Goal: Transaction & Acquisition: Purchase product/service

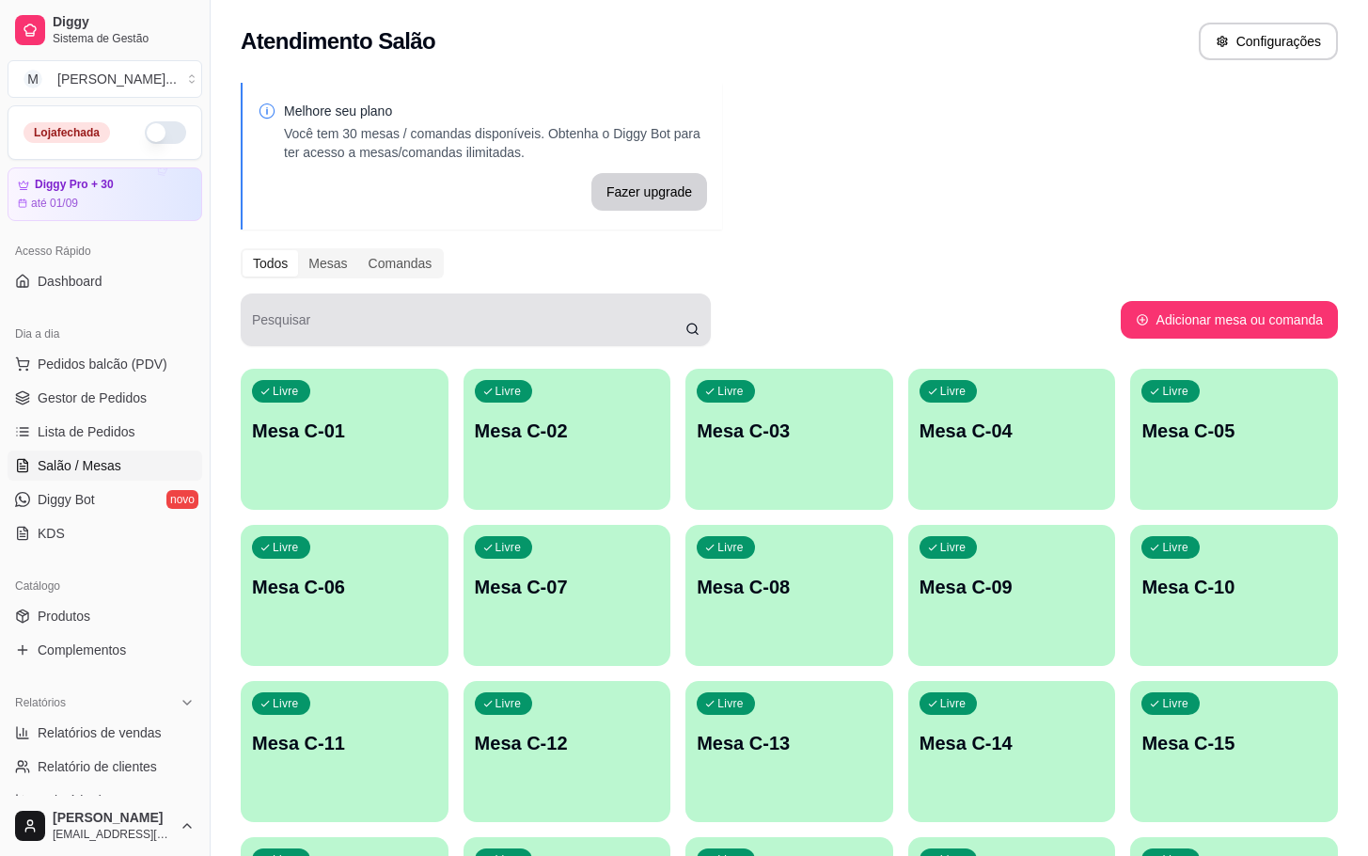
scroll to position [228, 0]
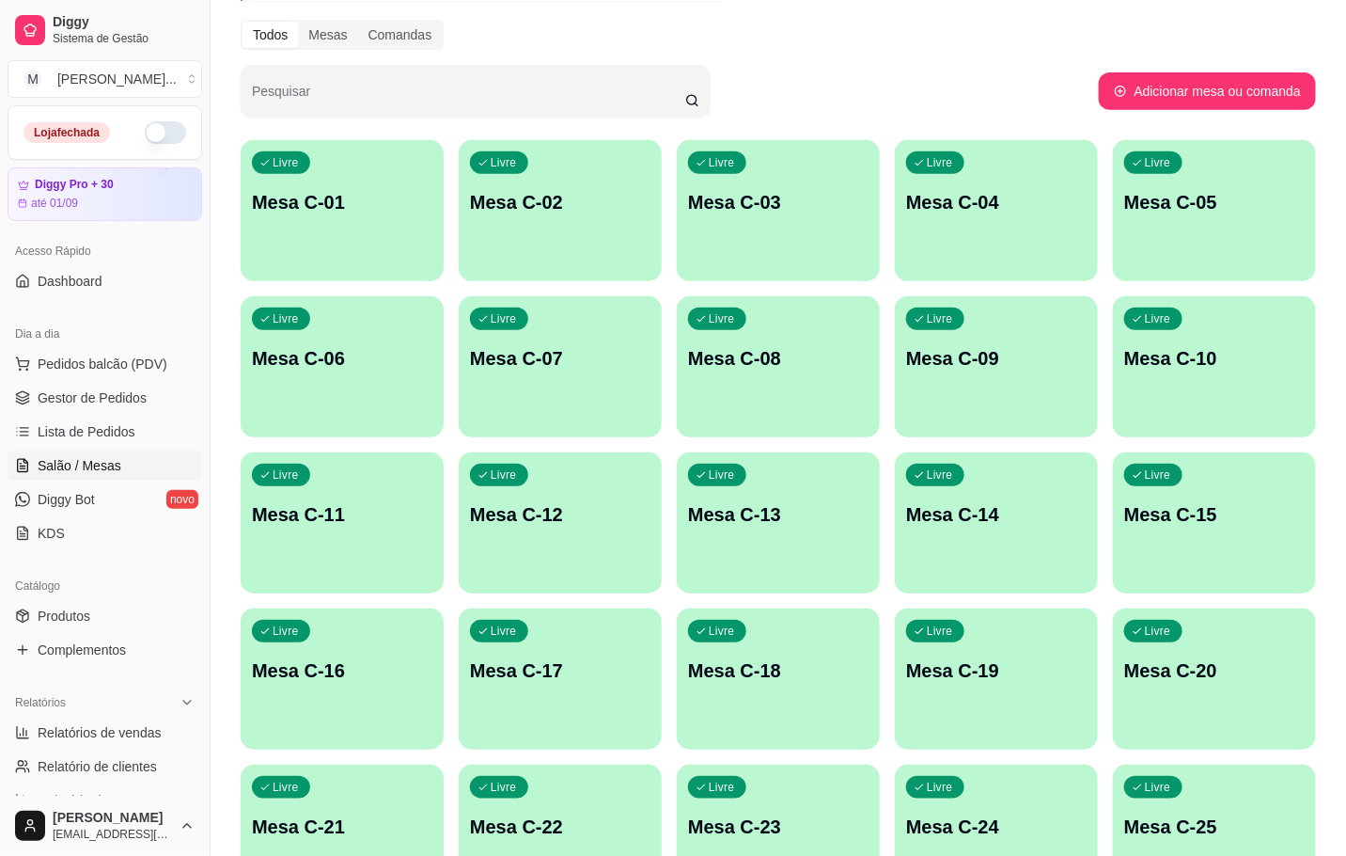
click at [575, 375] on div "Livre Mesa C-07" at bounding box center [560, 355] width 203 height 118
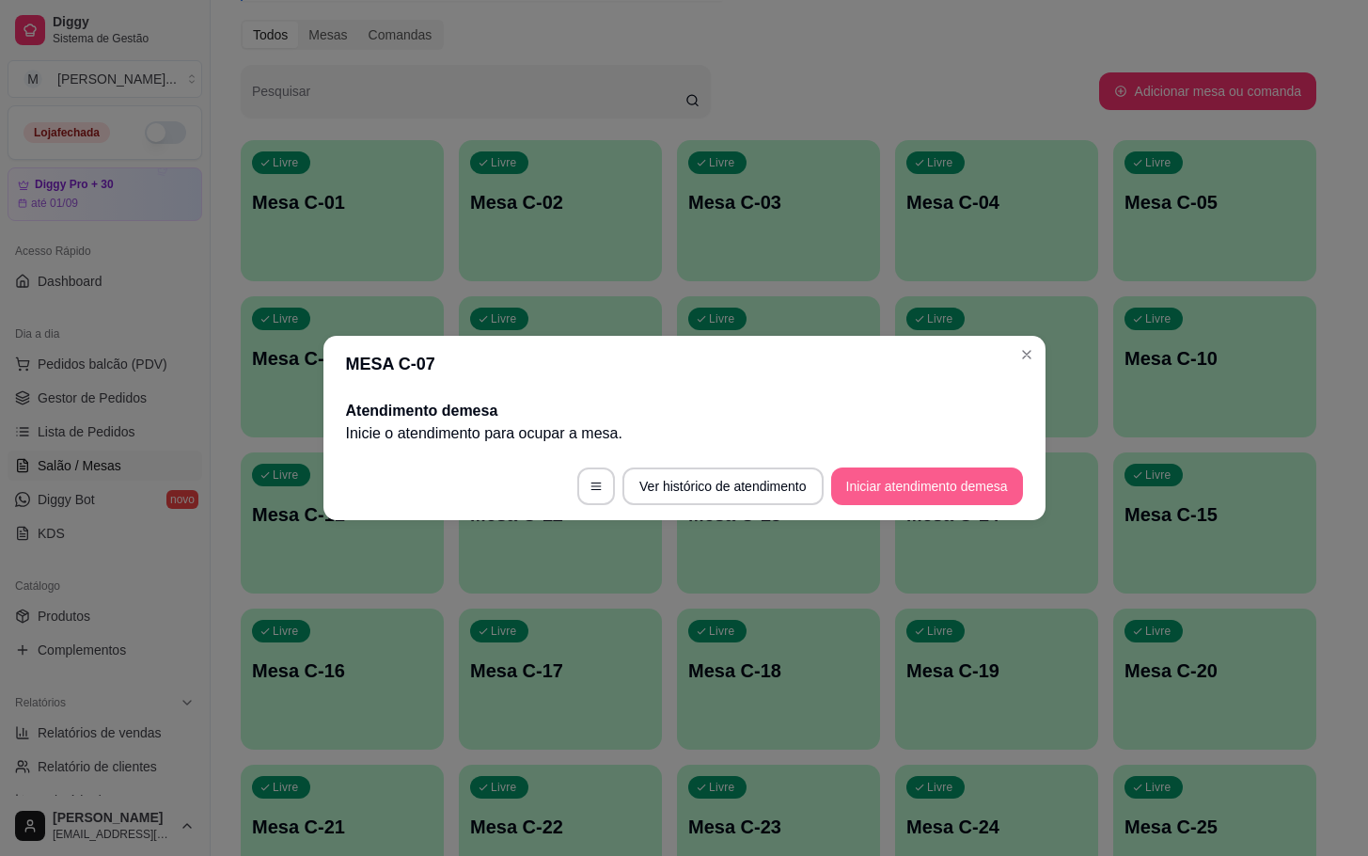
click at [863, 483] on button "Iniciar atendimento de mesa" at bounding box center [927, 486] width 192 height 38
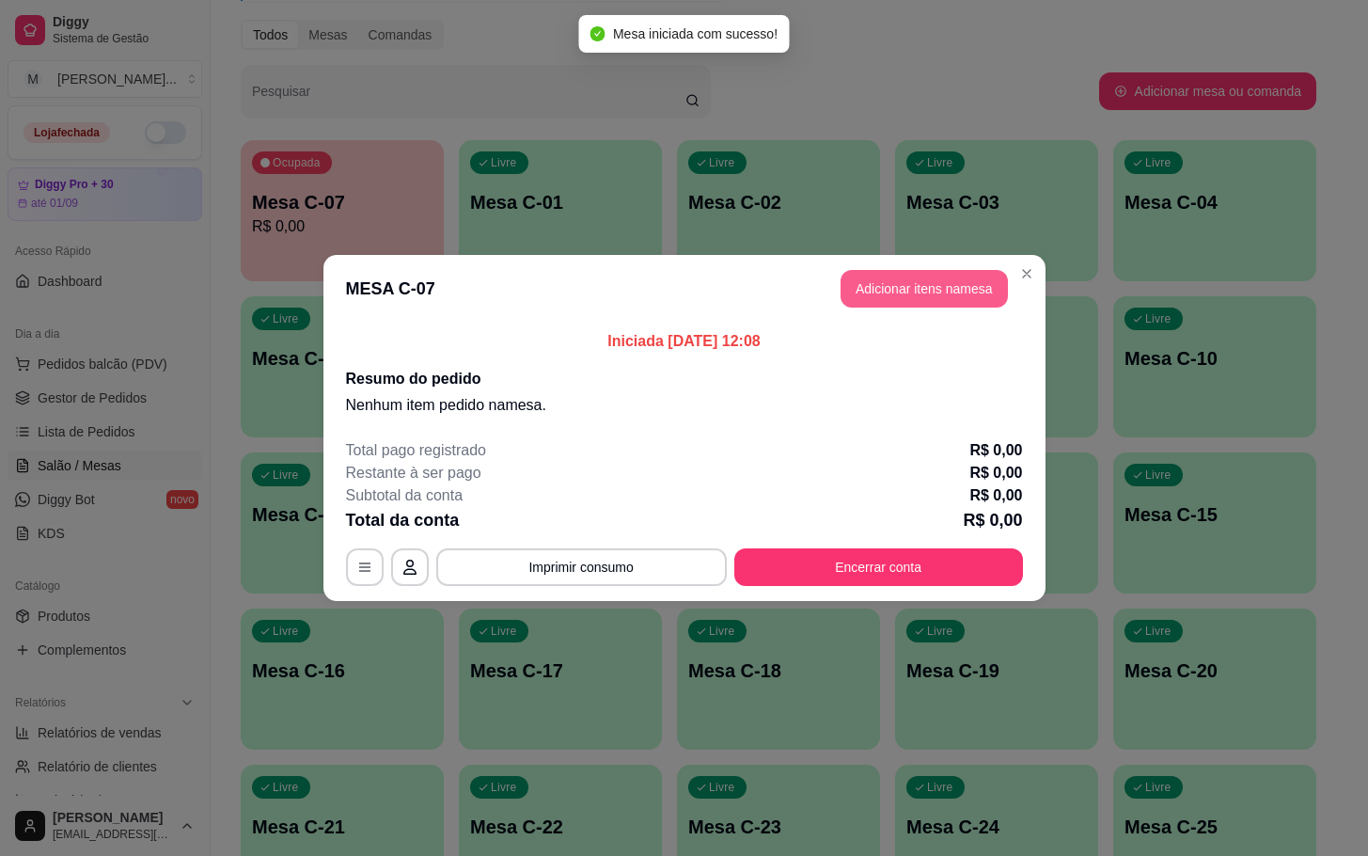
click at [887, 276] on button "Adicionar itens na mesa" at bounding box center [924, 289] width 167 height 38
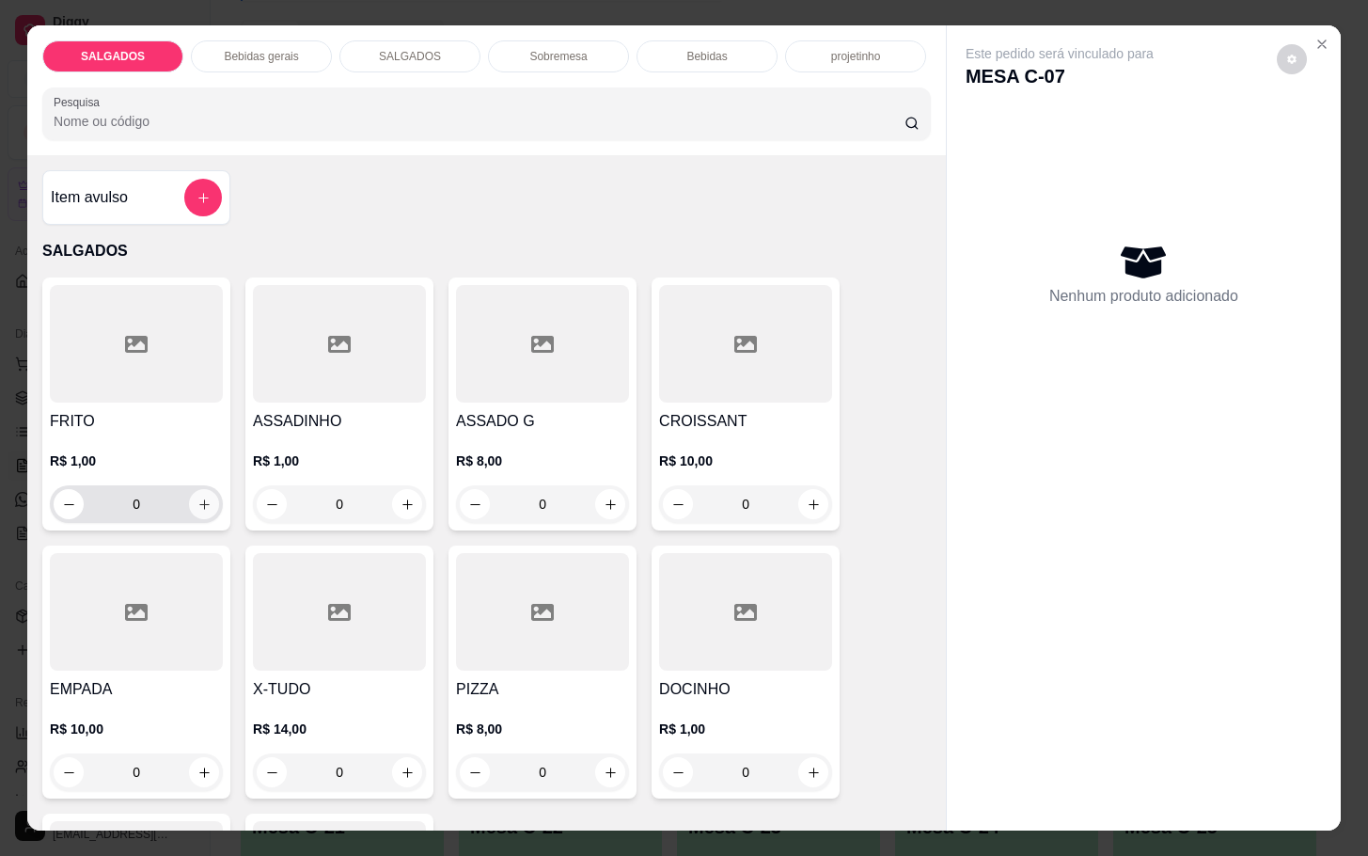
click at [193, 508] on button "increase-product-quantity" at bounding box center [204, 504] width 30 height 30
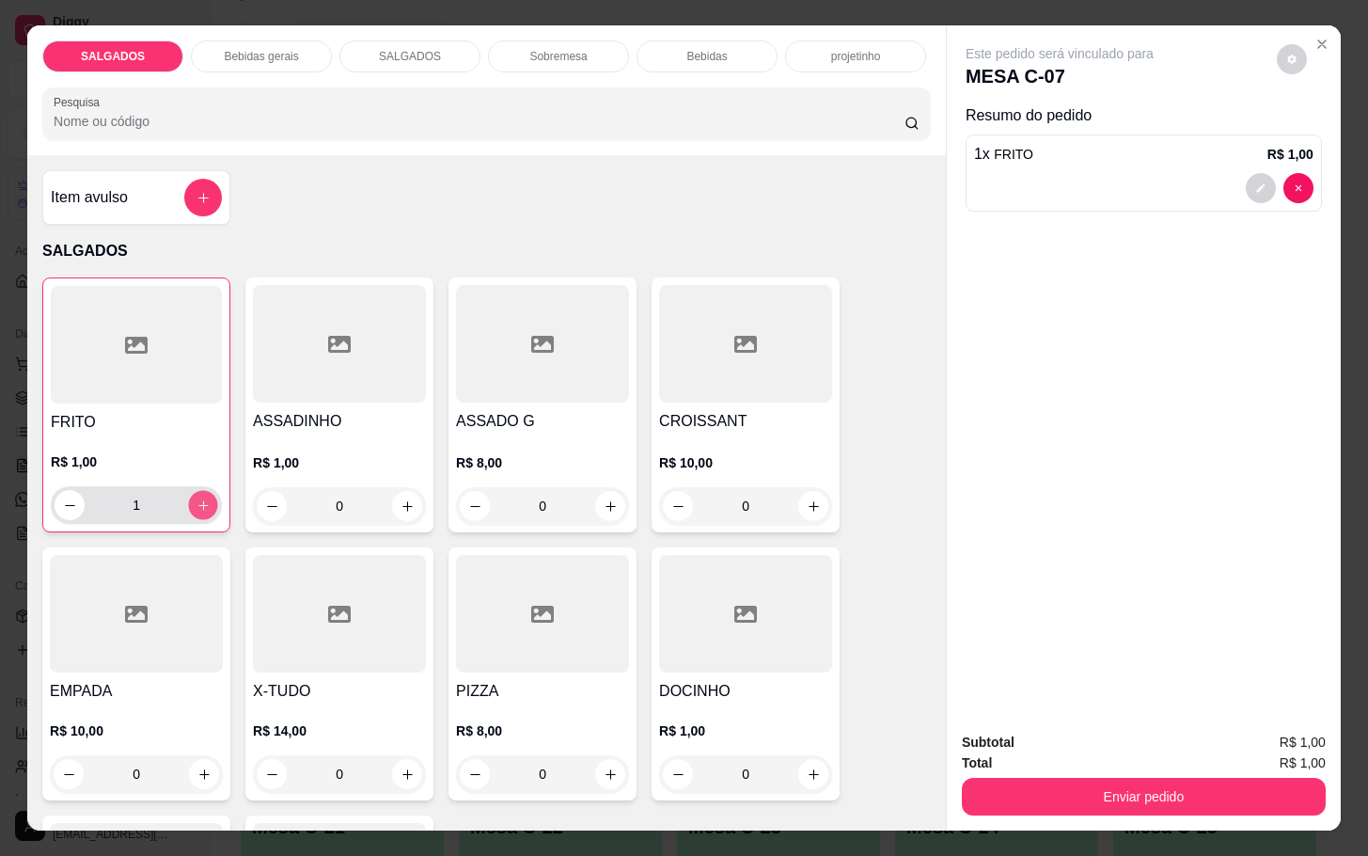
click at [193, 508] on button "increase-product-quantity" at bounding box center [203, 505] width 29 height 29
click at [193, 508] on button "increase-product-quantity" at bounding box center [203, 505] width 30 height 30
click at [193, 508] on button "increase-product-quantity" at bounding box center [203, 505] width 29 height 29
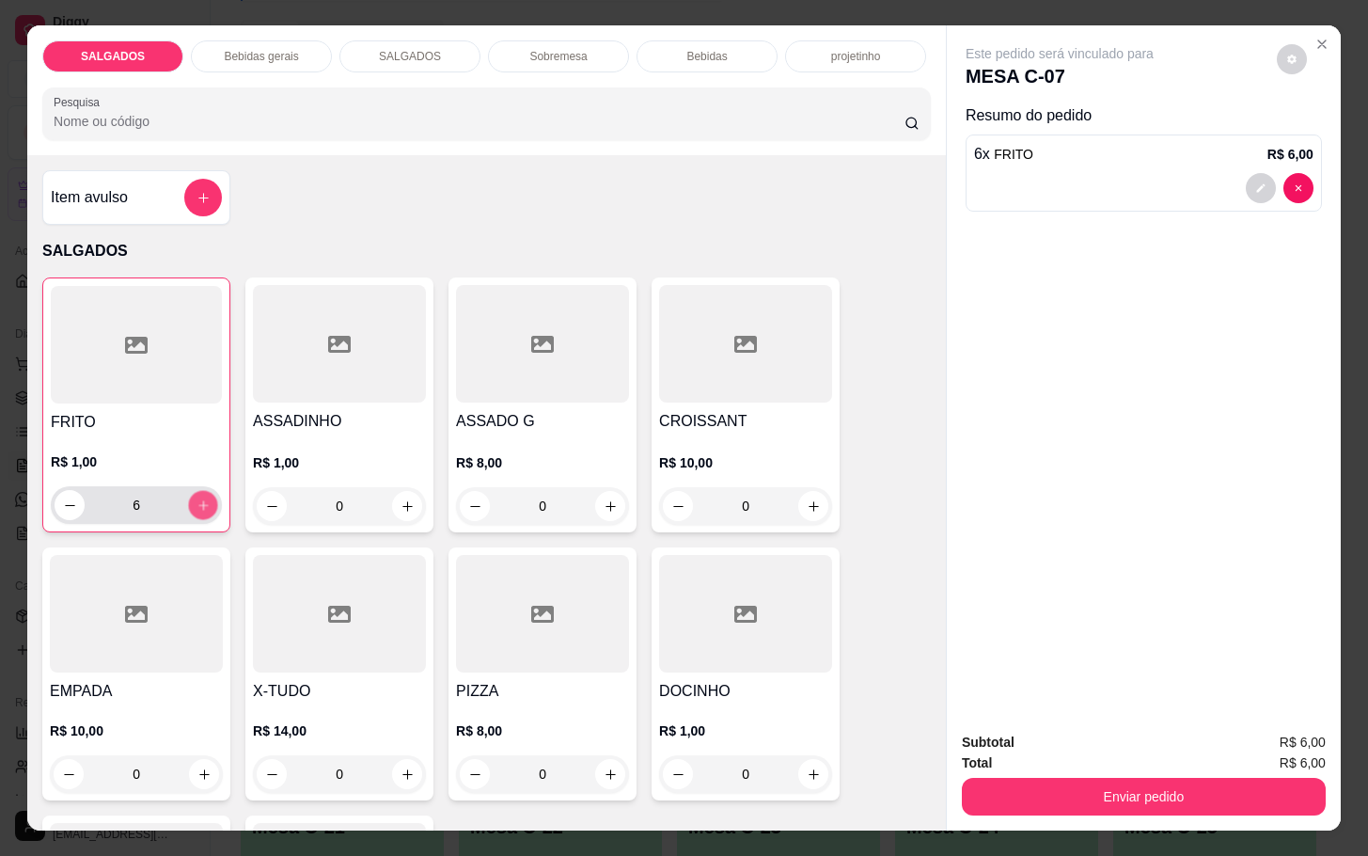
click at [193, 508] on button "increase-product-quantity" at bounding box center [203, 505] width 29 height 29
type input "10"
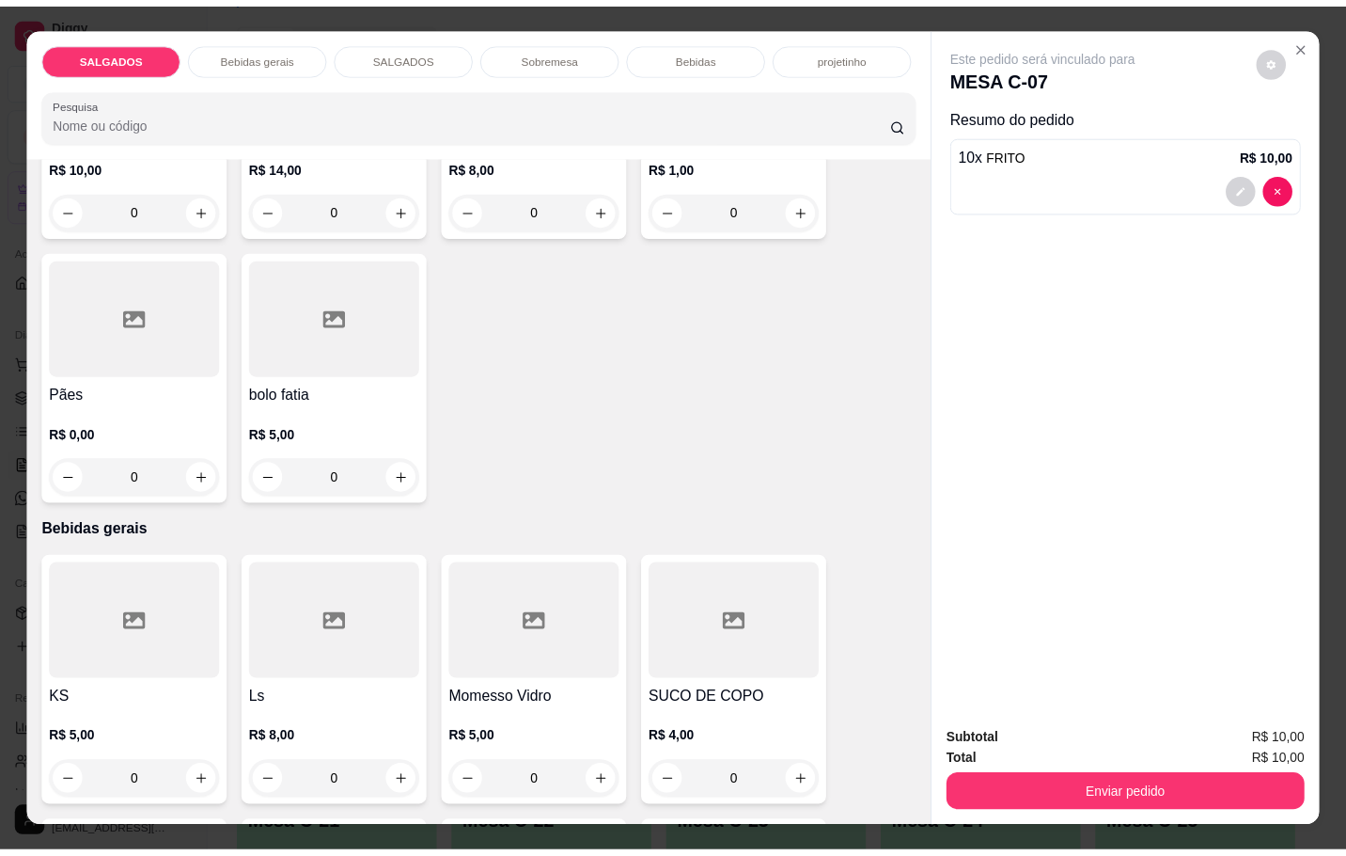
scroll to position [846, 0]
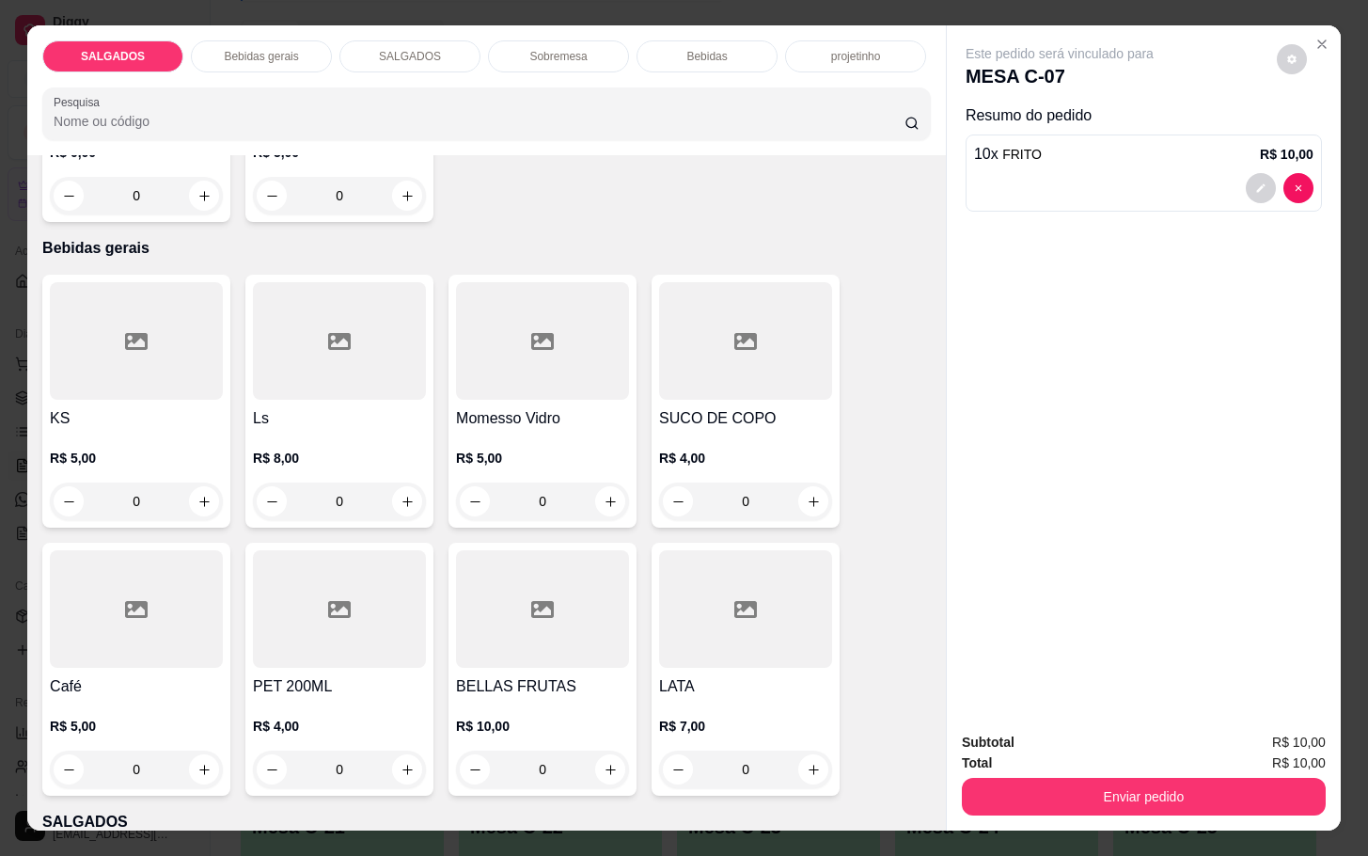
click at [97, 621] on div at bounding box center [136, 609] width 173 height 118
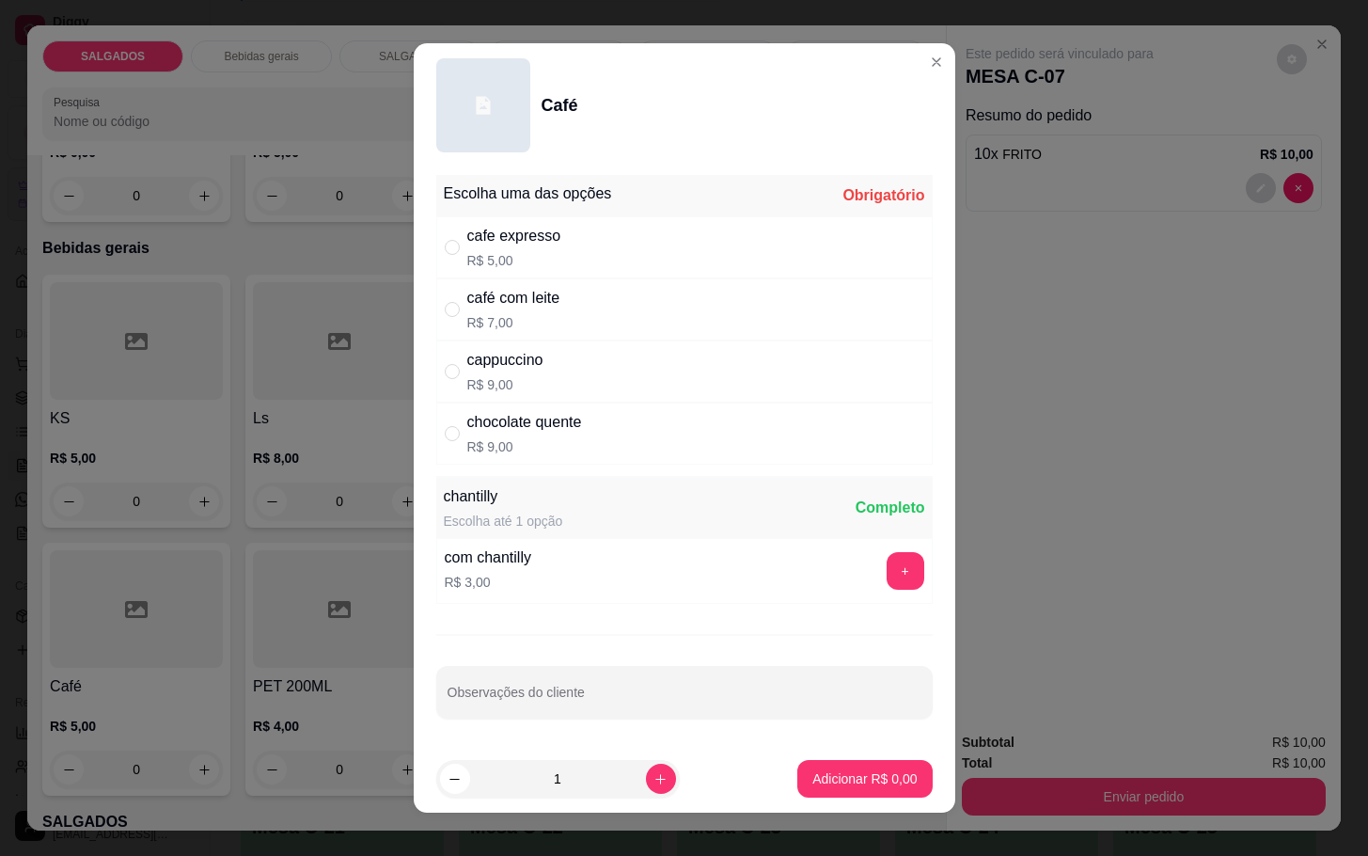
click at [491, 320] on p "R$ 7,00" at bounding box center [513, 322] width 93 height 19
radio input "true"
click at [842, 787] on p "Adicionar R$ 7,00" at bounding box center [864, 778] width 104 height 19
type input "1"
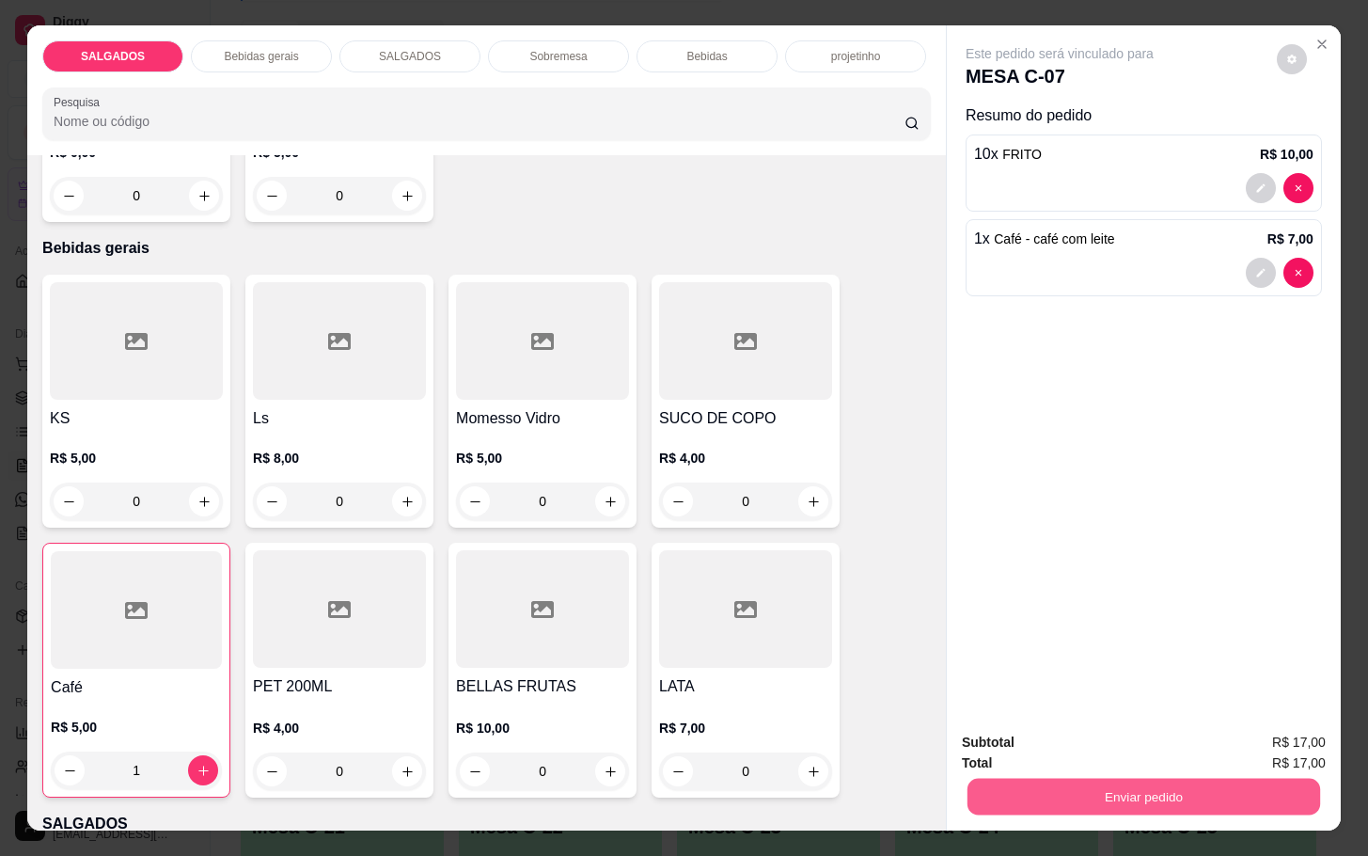
click at [1069, 782] on button "Enviar pedido" at bounding box center [1144, 796] width 353 height 37
click at [1035, 732] on button "Não registrar e enviar pedido" at bounding box center [1078, 739] width 190 height 35
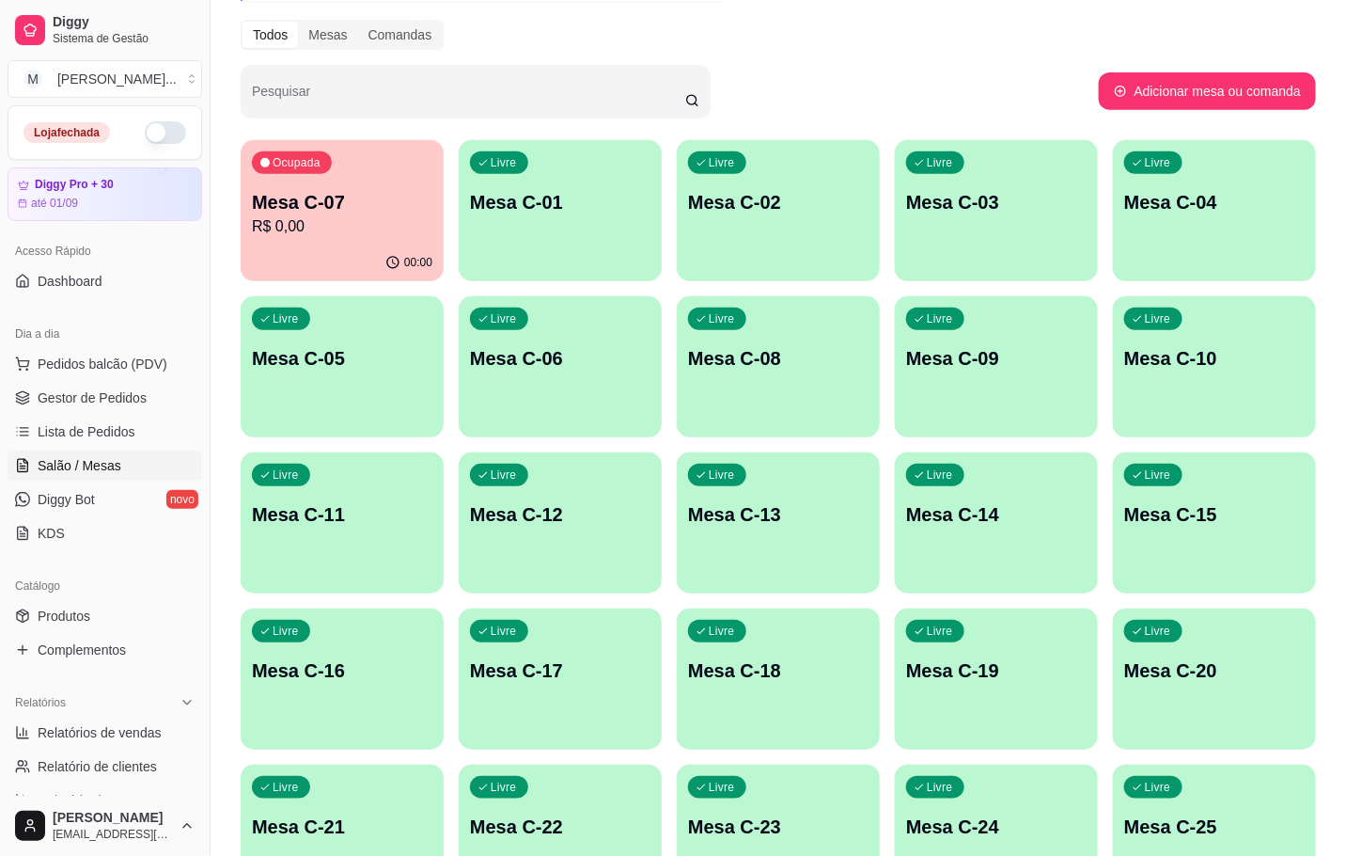
click at [291, 252] on div "00:00" at bounding box center [342, 262] width 203 height 37
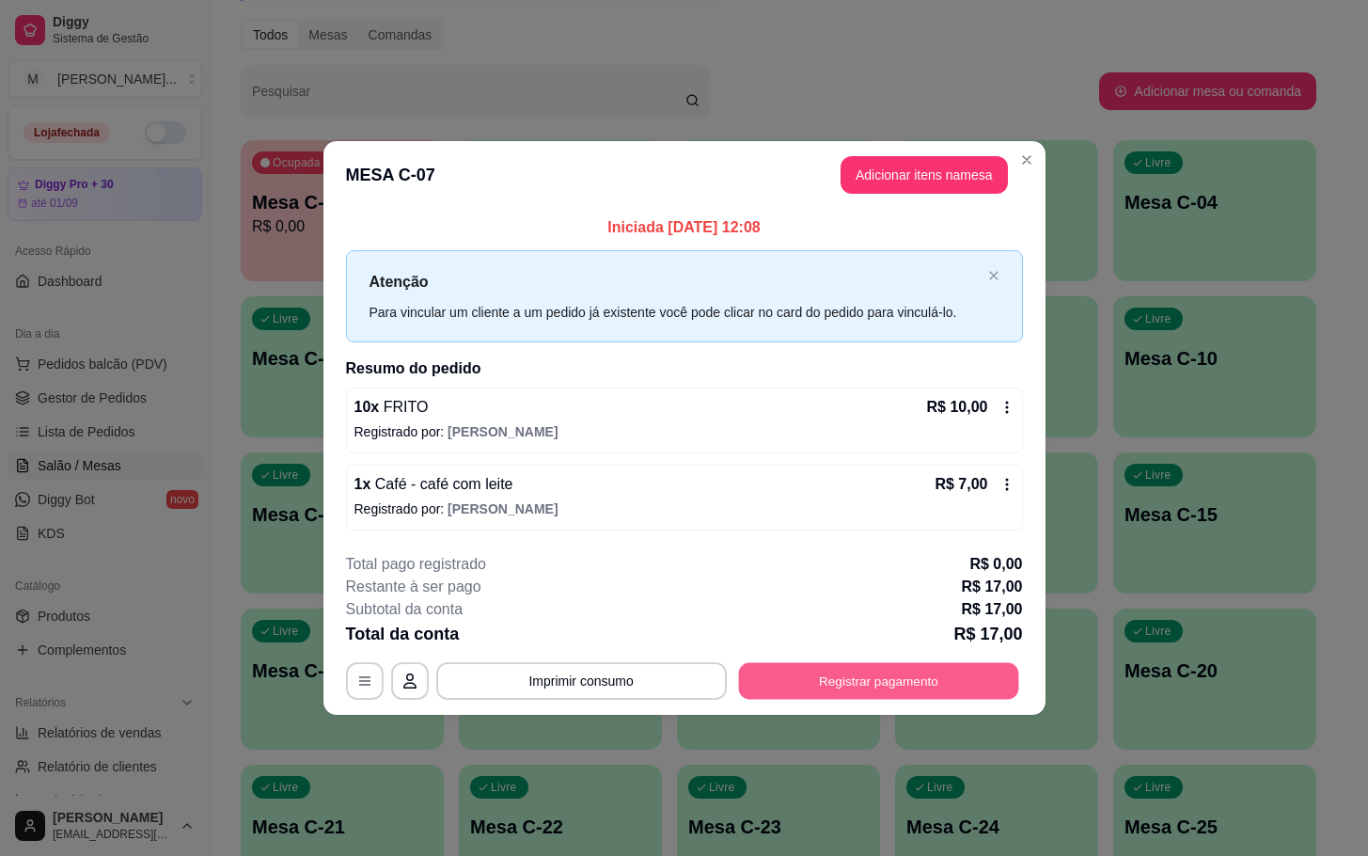
click at [911, 677] on button "Registrar pagamento" at bounding box center [878, 680] width 280 height 37
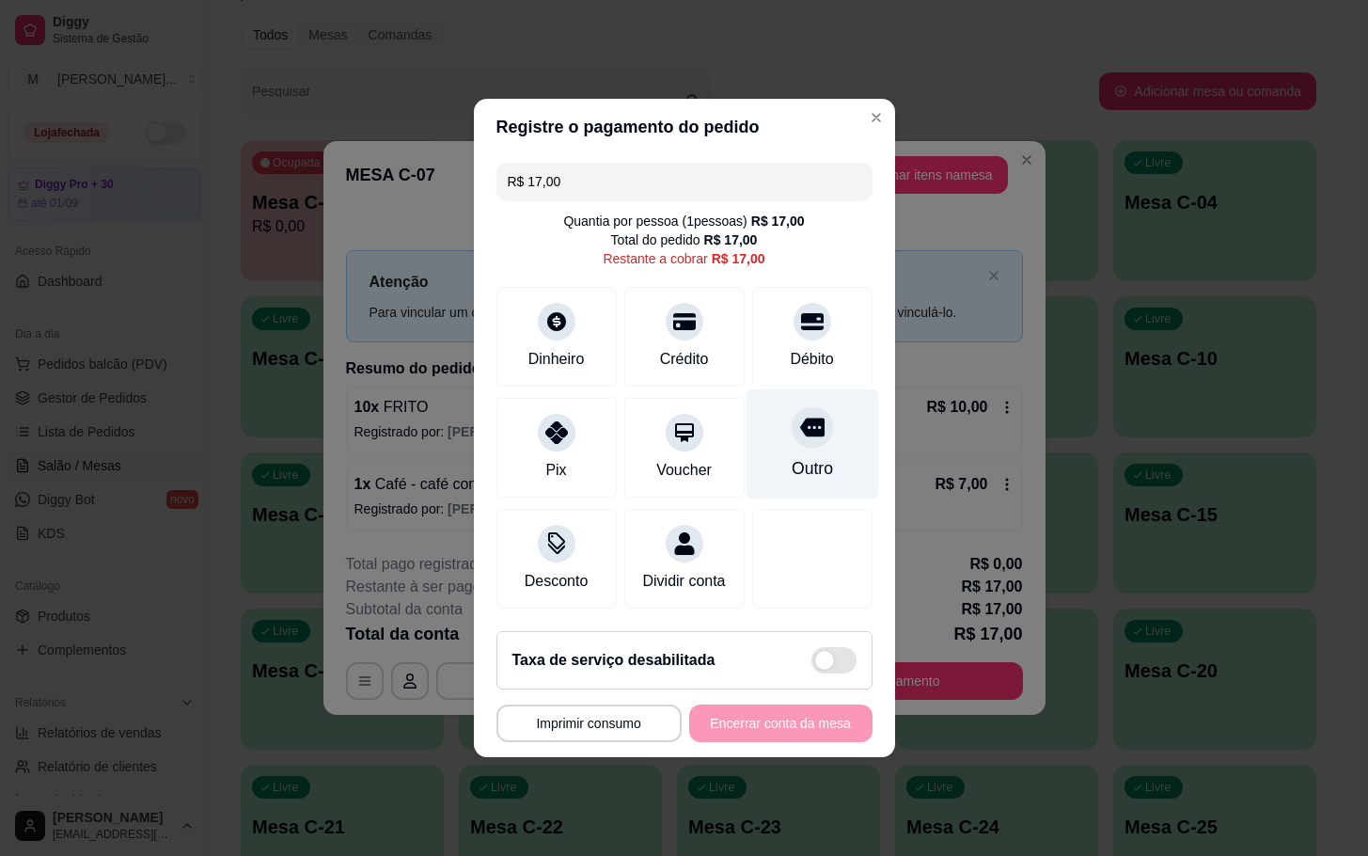
click at [799, 423] on icon at bounding box center [811, 427] width 24 height 24
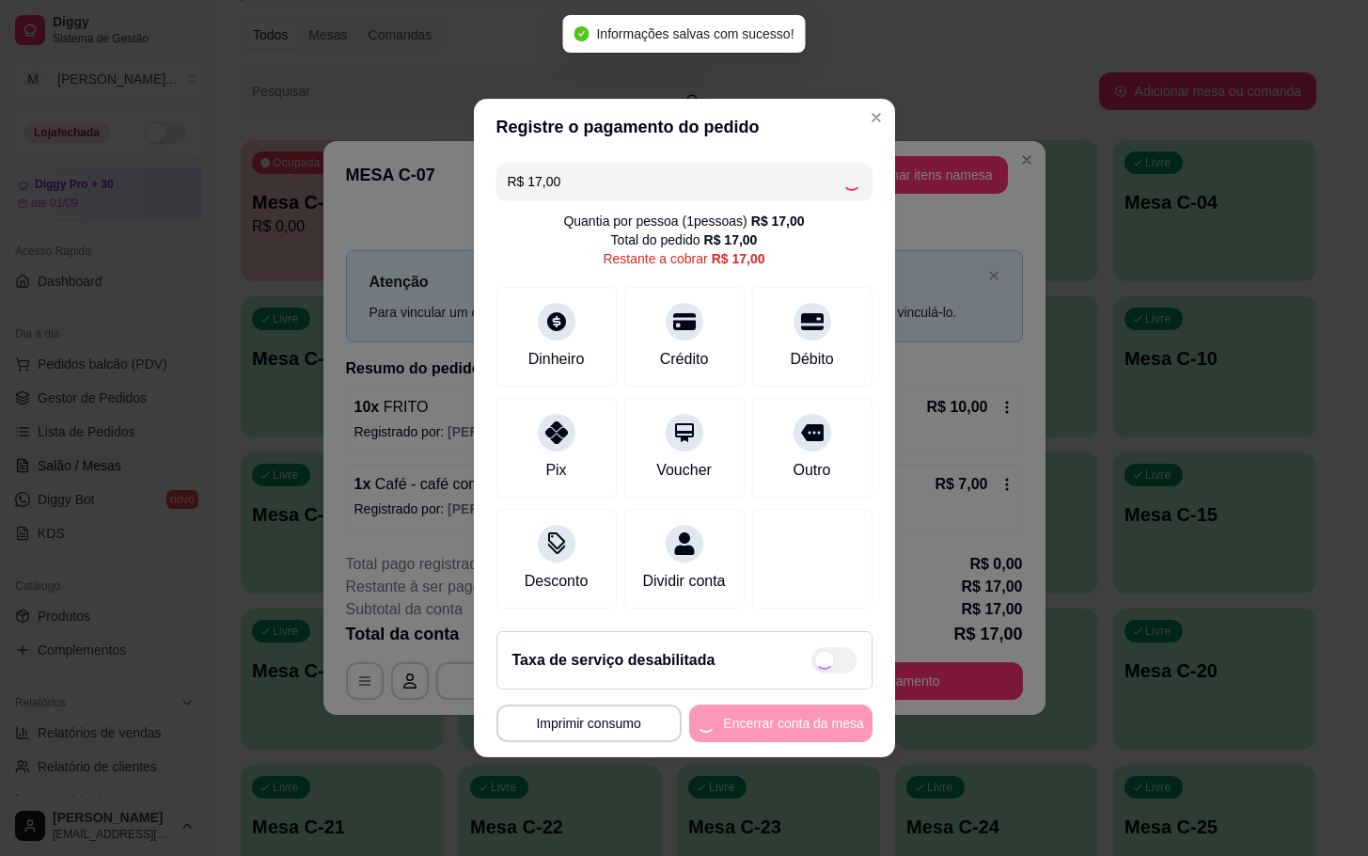
type input "R$ 0,00"
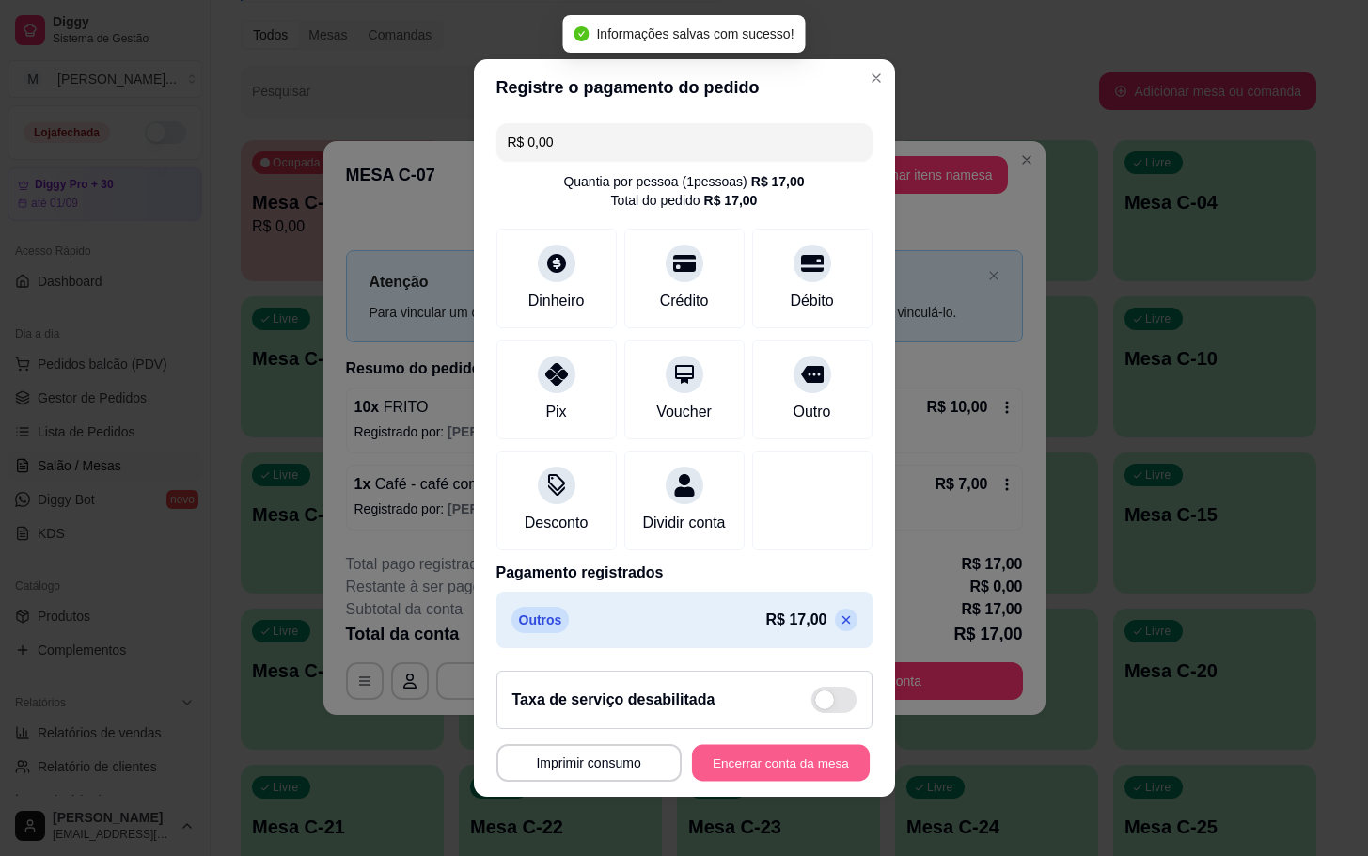
click at [787, 764] on button "Encerrar conta da mesa" at bounding box center [781, 763] width 178 height 37
